Goal: Download file/media

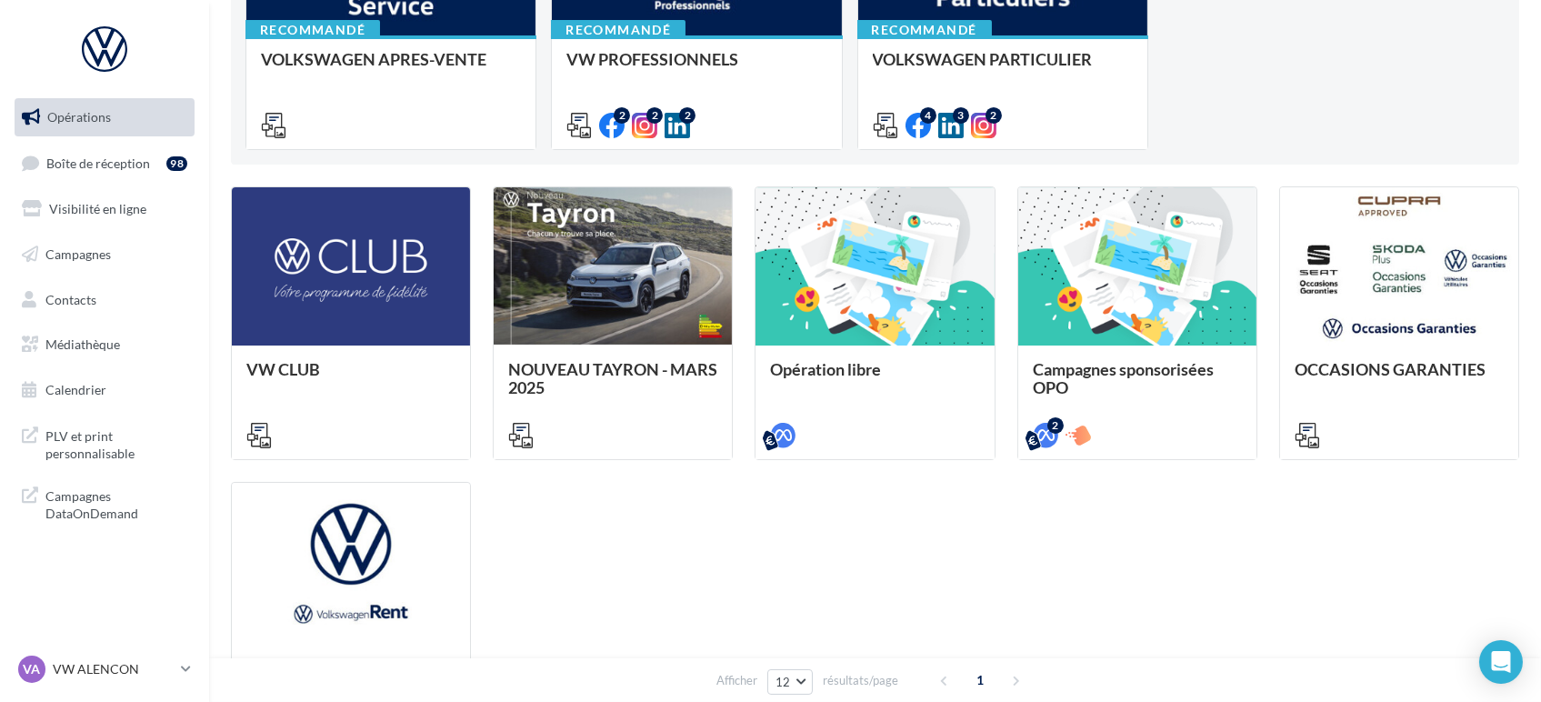
scroll to position [404, 0]
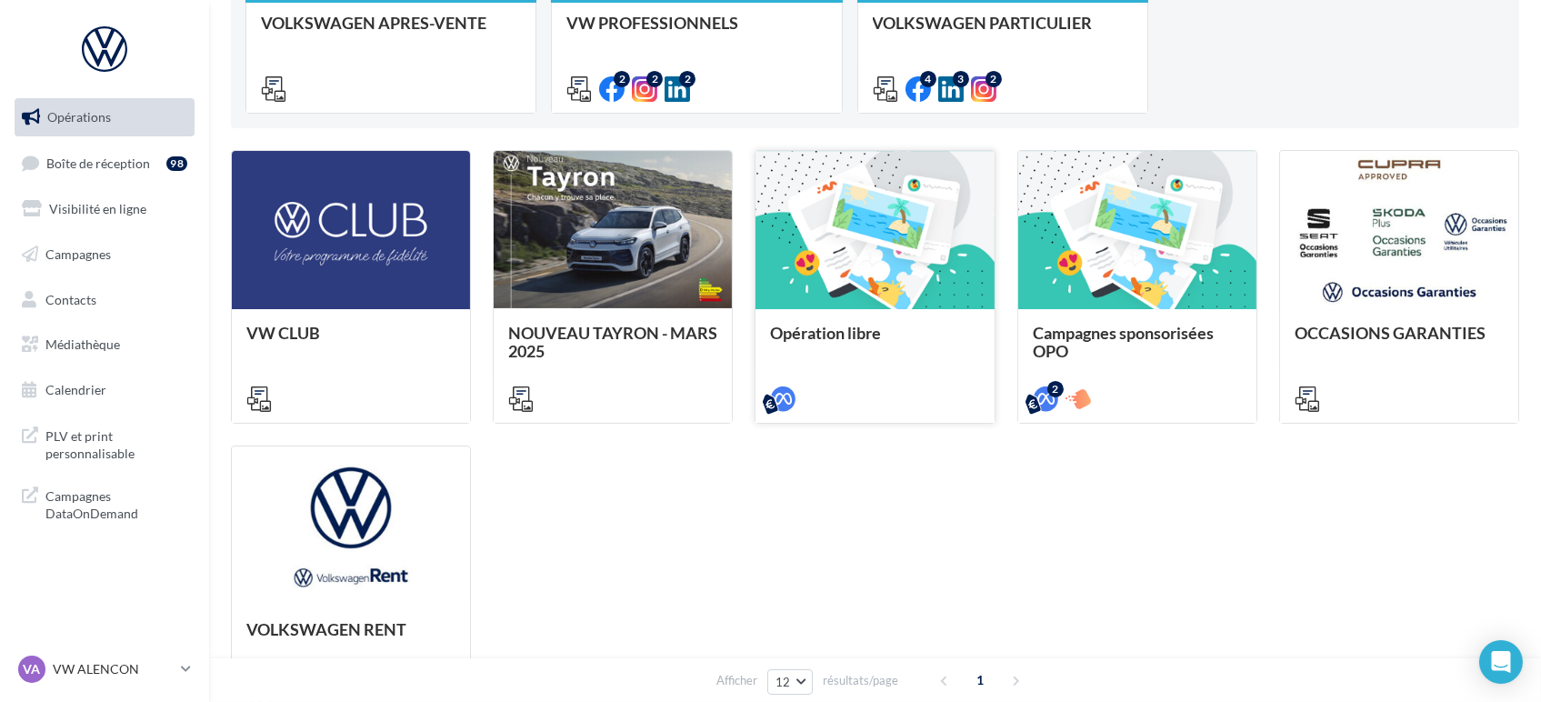
click at [899, 336] on div "Opération libre" at bounding box center [874, 333] width 209 height 18
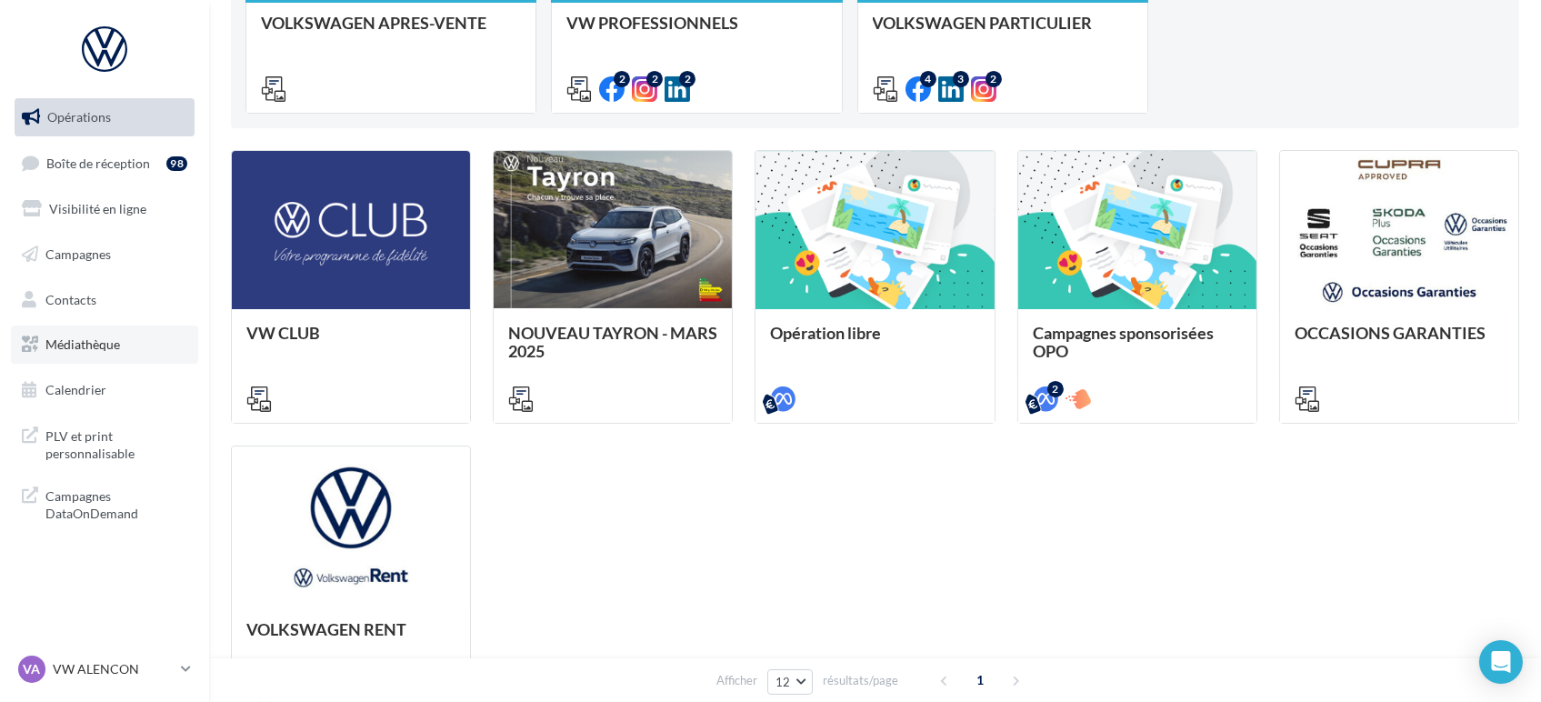
click at [58, 336] on span "Médiathèque" at bounding box center [82, 343] width 75 height 15
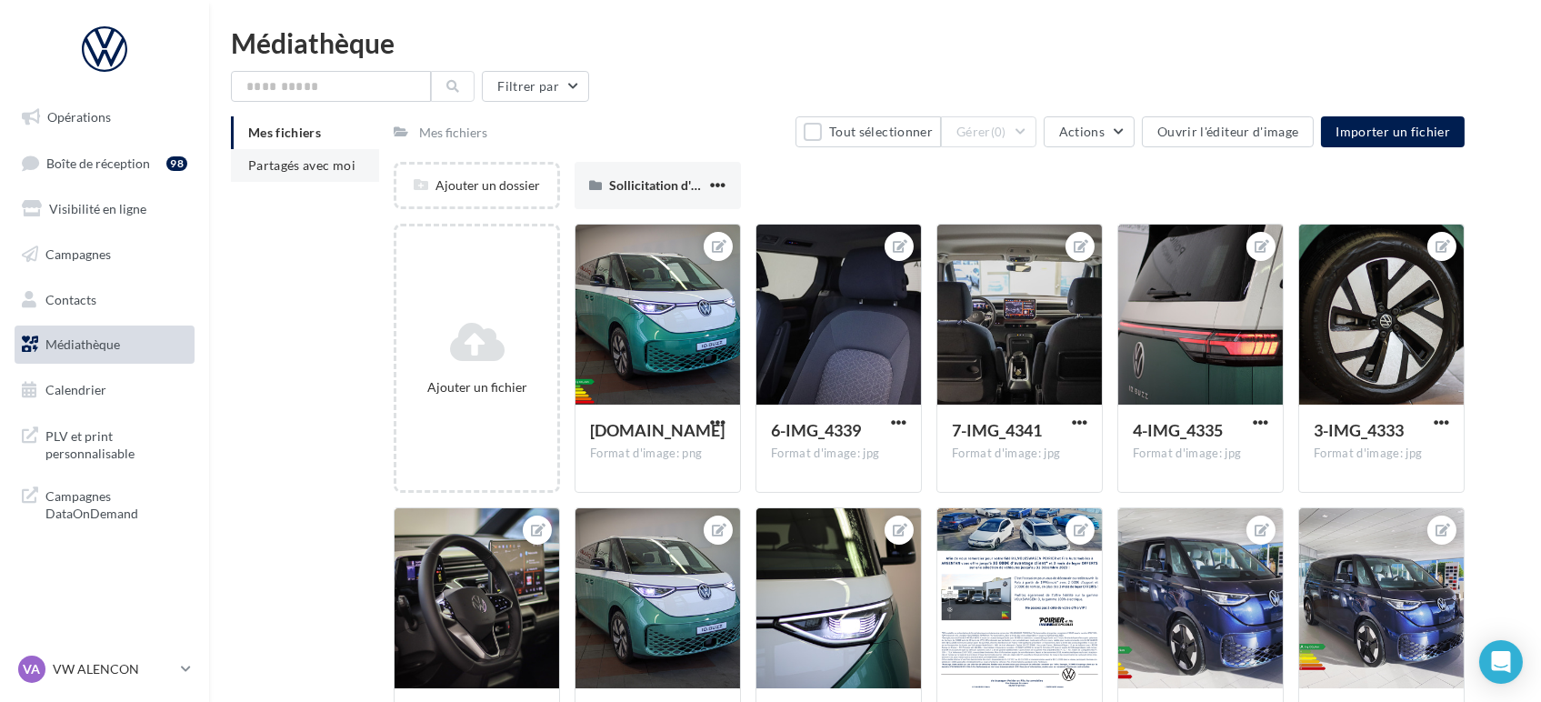
click at [299, 161] on span "Partagés avec moi" at bounding box center [301, 164] width 107 height 15
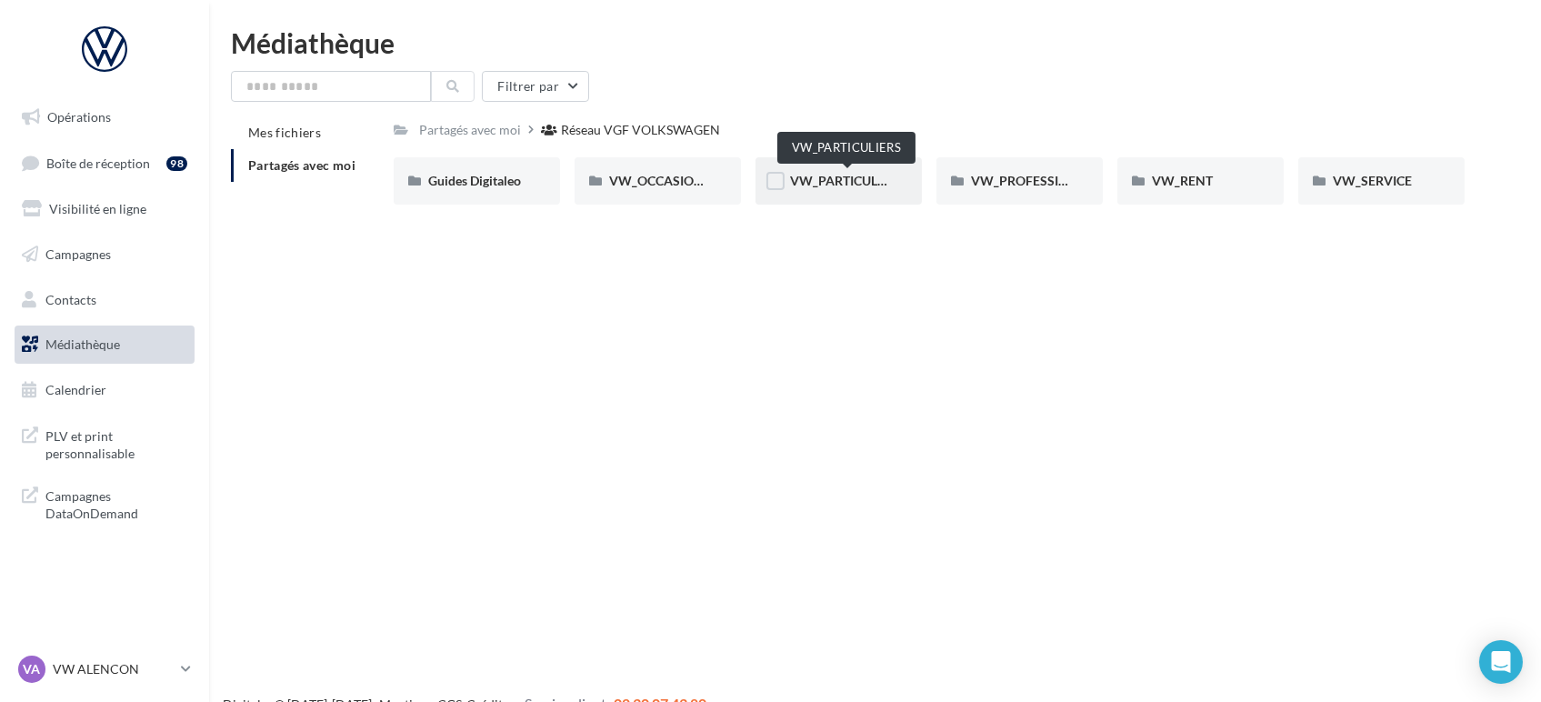
click at [820, 186] on span "VW_PARTICULIERS" at bounding box center [847, 180] width 114 height 15
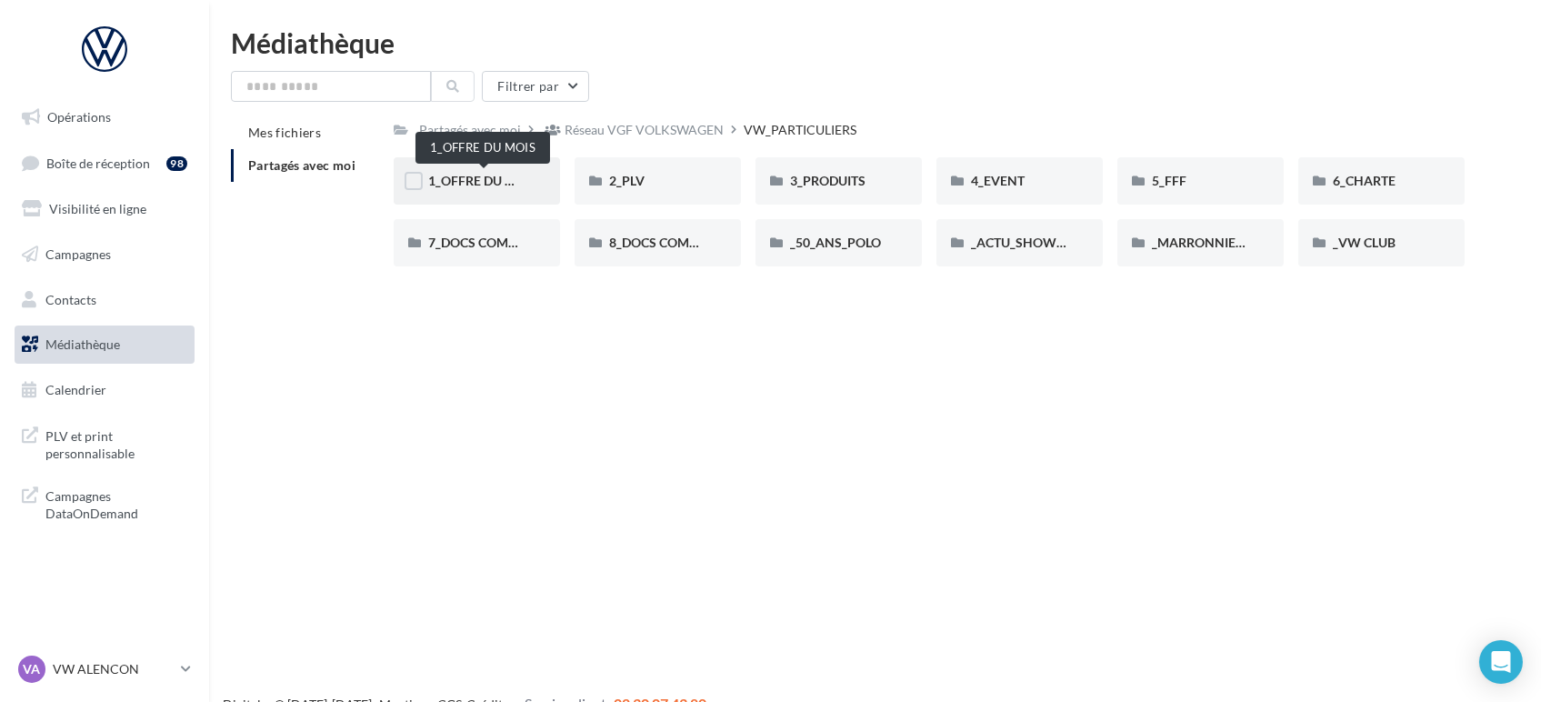
click at [483, 185] on span "1_OFFRE DU MOIS" at bounding box center [482, 180] width 109 height 15
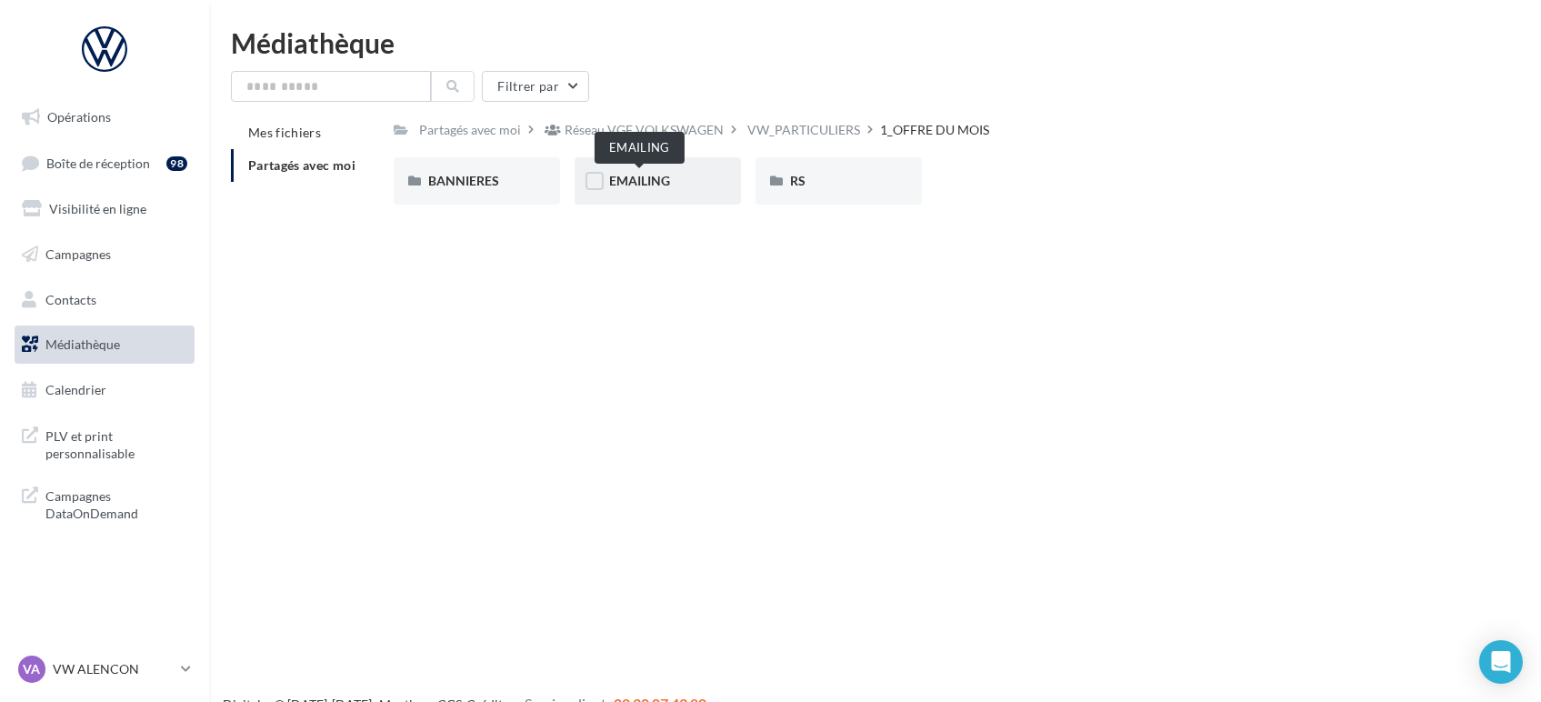
click at [654, 179] on span "EMAILING" at bounding box center [639, 180] width 61 height 15
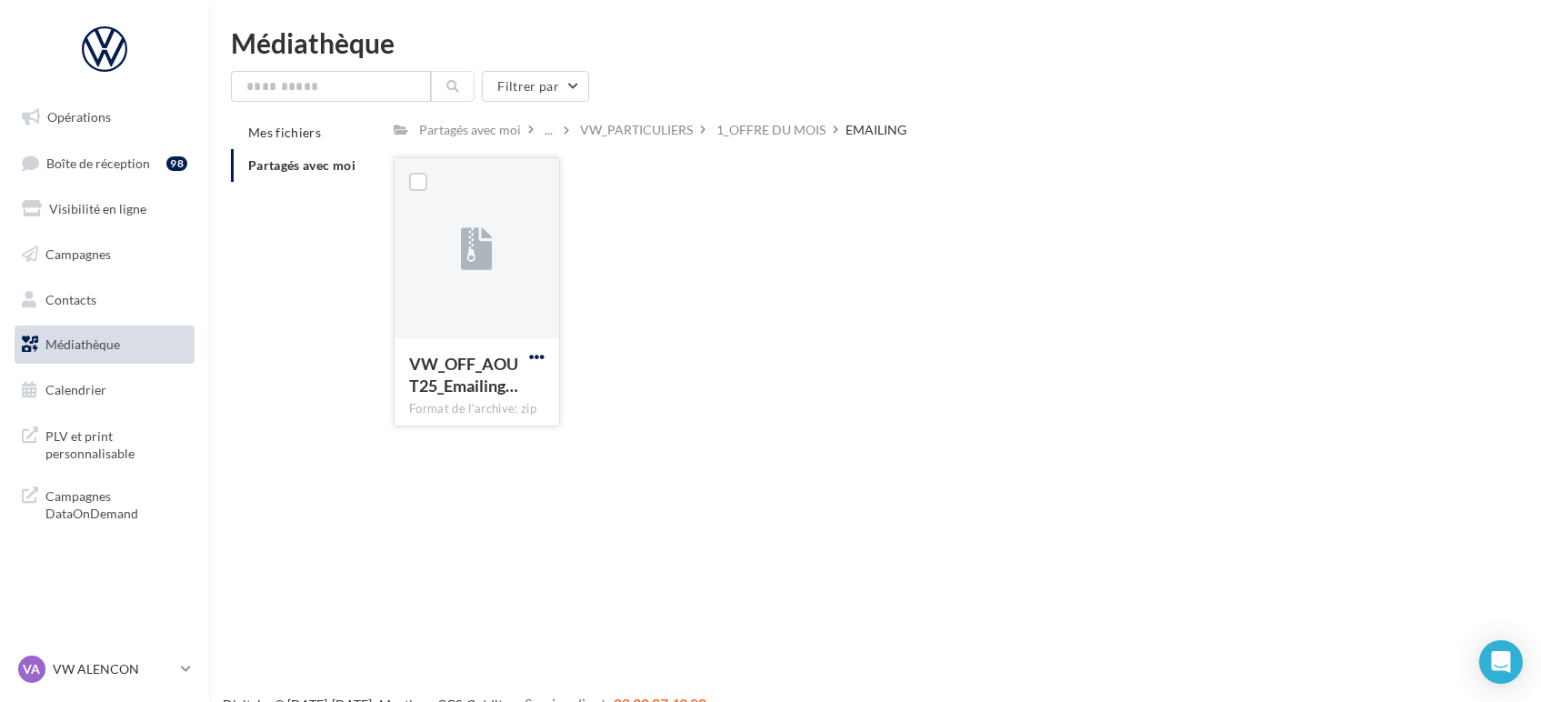
click at [538, 350] on span "button" at bounding box center [536, 356] width 15 height 15
click at [447, 397] on button "Télécharger" at bounding box center [457, 392] width 182 height 47
click at [117, 655] on link "VA VW ALENCON vw-ale-poi" at bounding box center [105, 669] width 180 height 35
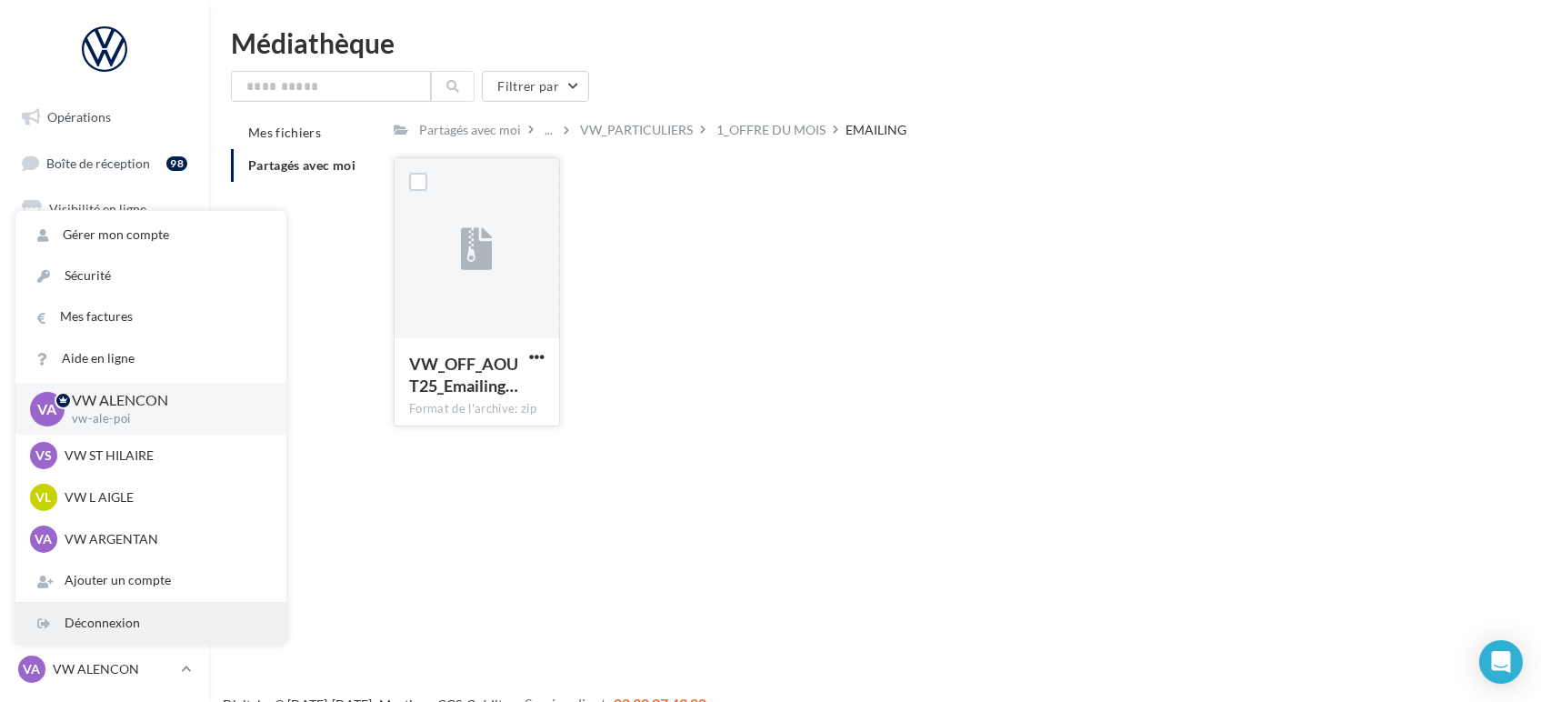
click at [38, 622] on icon at bounding box center [43, 624] width 13 height 18
